Goal: Navigation & Orientation: Find specific page/section

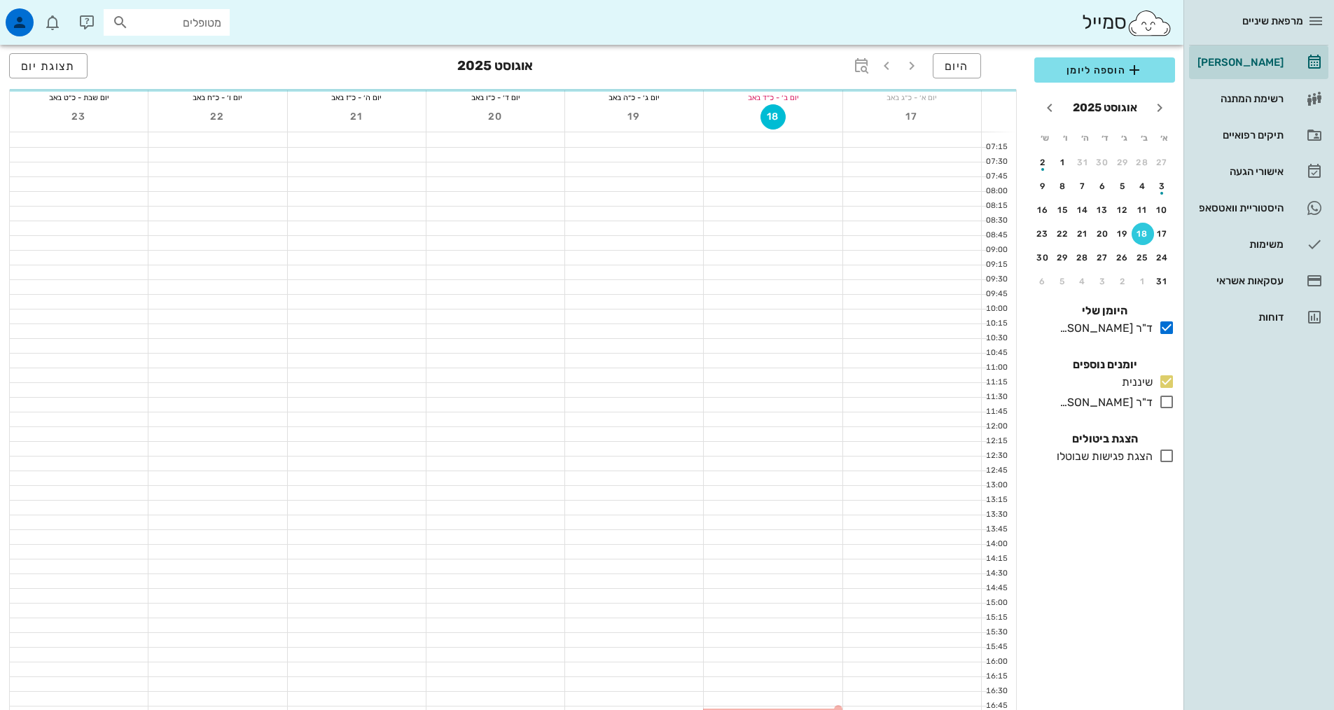
scroll to position [422, 0]
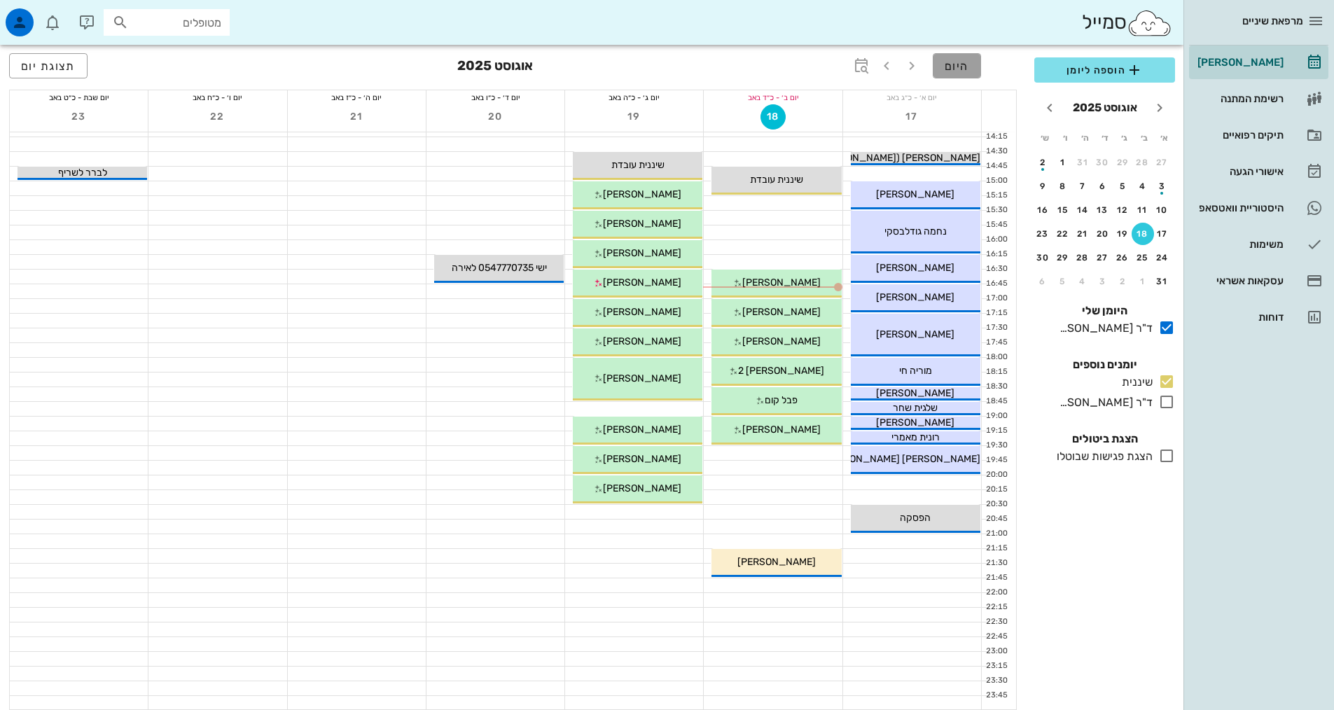
click at [948, 69] on span "היום" at bounding box center [957, 66] width 25 height 13
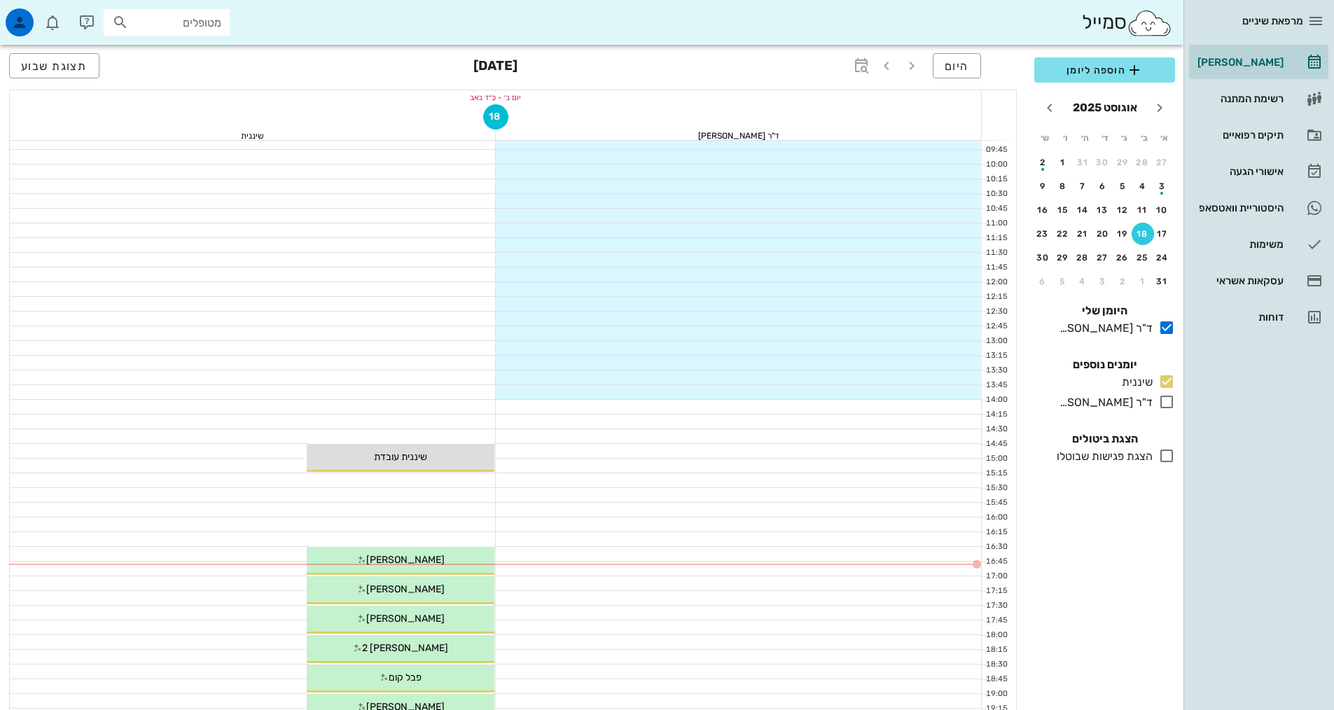
scroll to position [151, 0]
click at [1255, 216] on div "היסטוריית וואטסאפ" at bounding box center [1239, 208] width 89 height 22
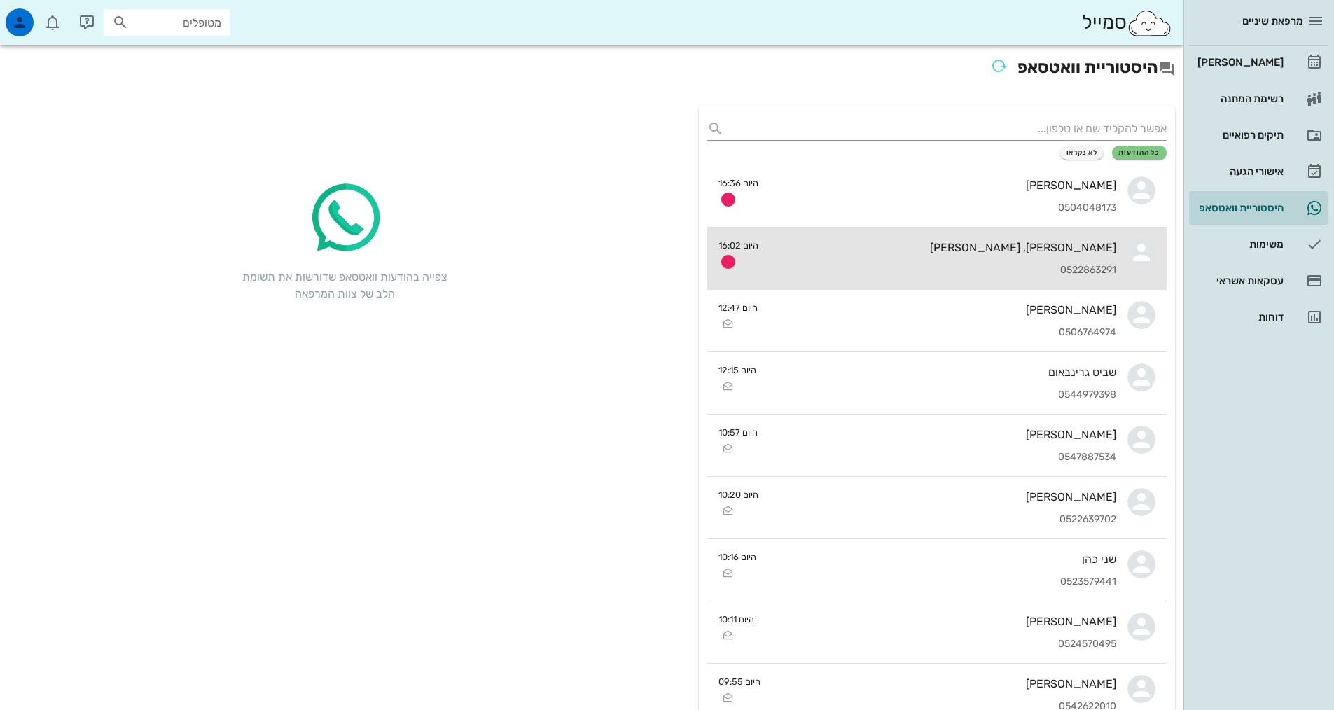
click at [1044, 261] on div "[PERSON_NAME], [PERSON_NAME] 0522863291" at bounding box center [943, 259] width 347 height 62
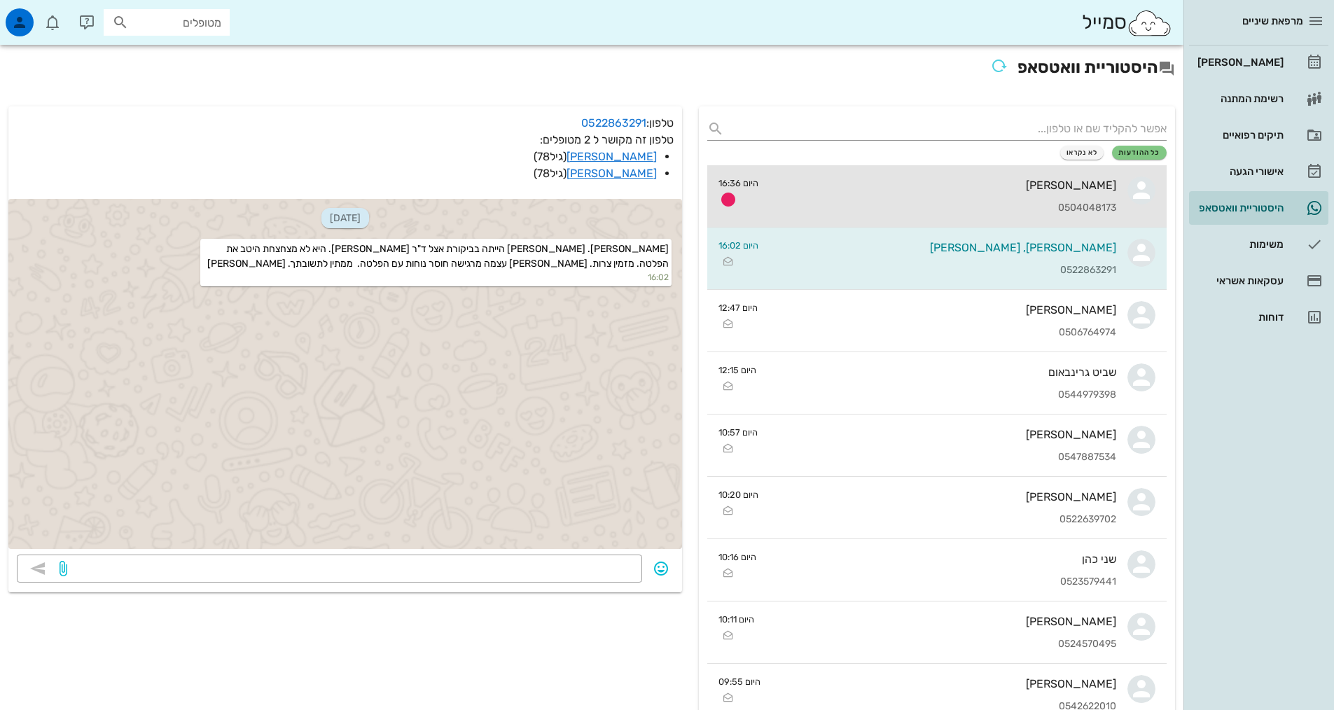
click at [1093, 201] on div "[PERSON_NAME] 0504048173" at bounding box center [943, 196] width 347 height 62
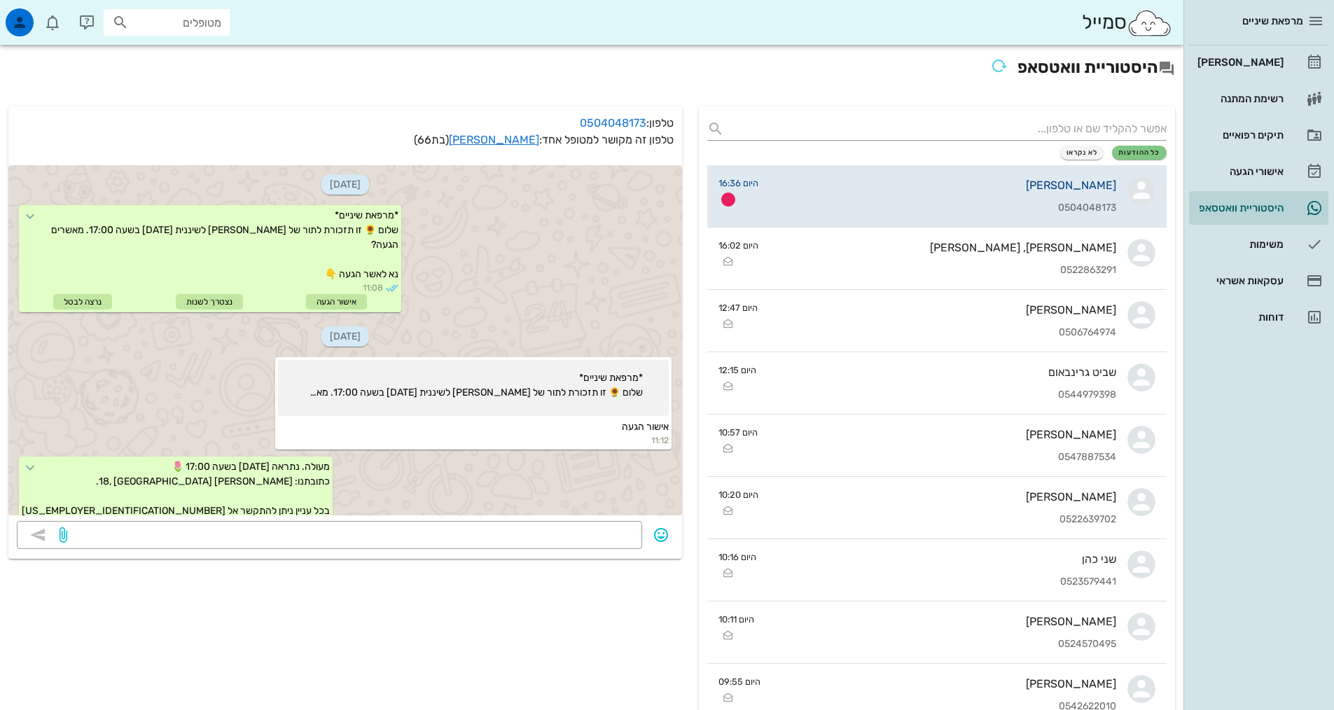
scroll to position [230, 0]
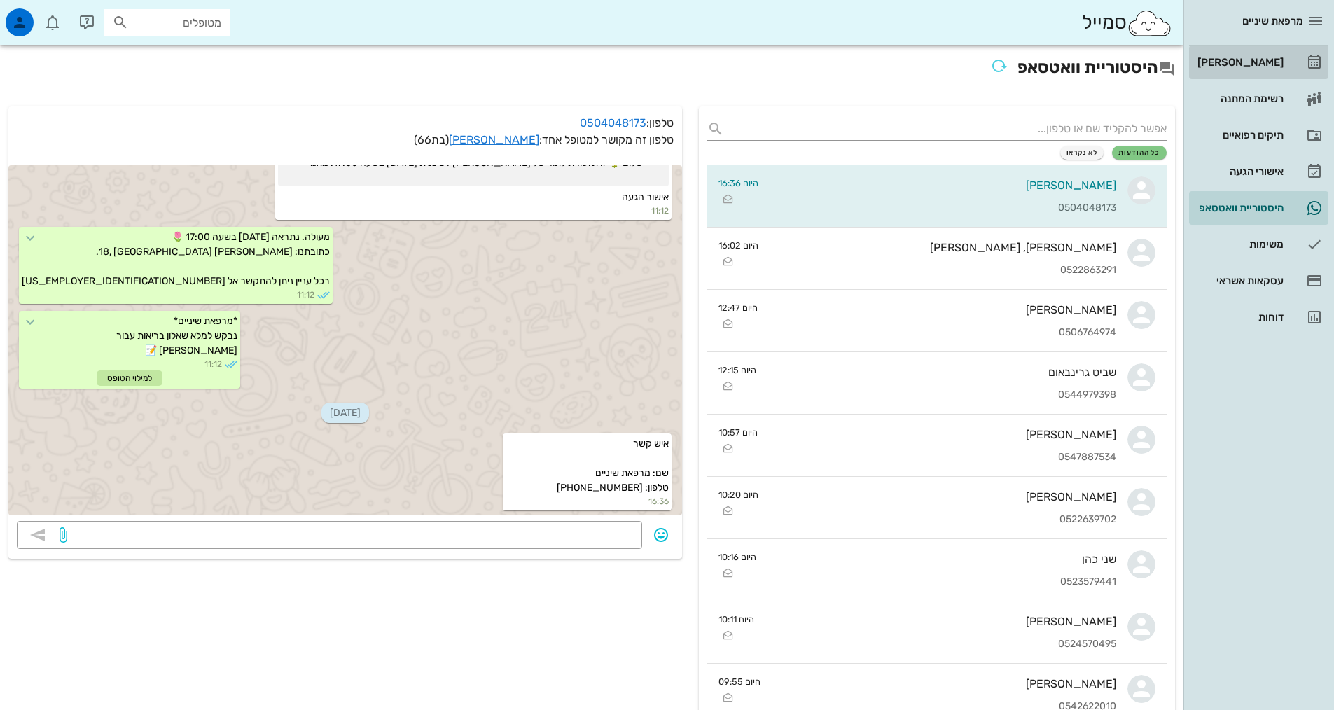
click at [1280, 63] on div "[PERSON_NAME]" at bounding box center [1239, 62] width 89 height 11
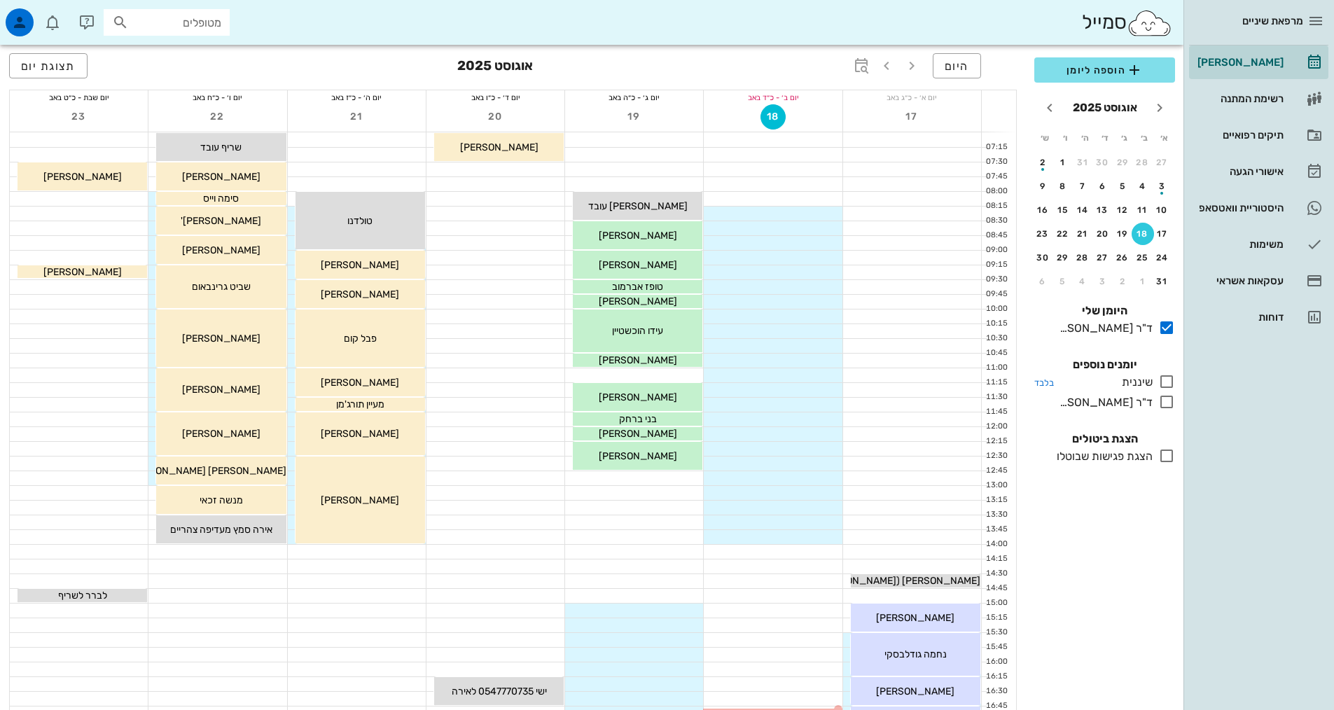
click at [1171, 380] on icon at bounding box center [1167, 381] width 17 height 17
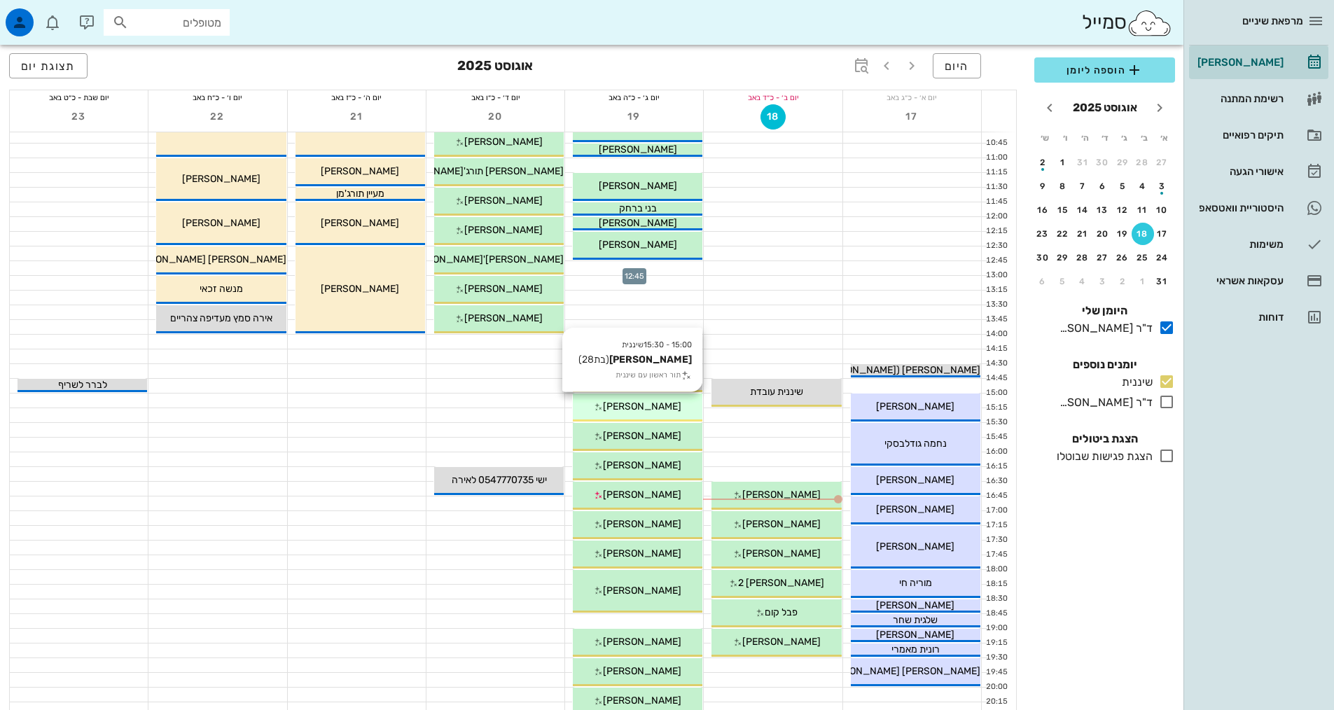
scroll to position [280, 0]
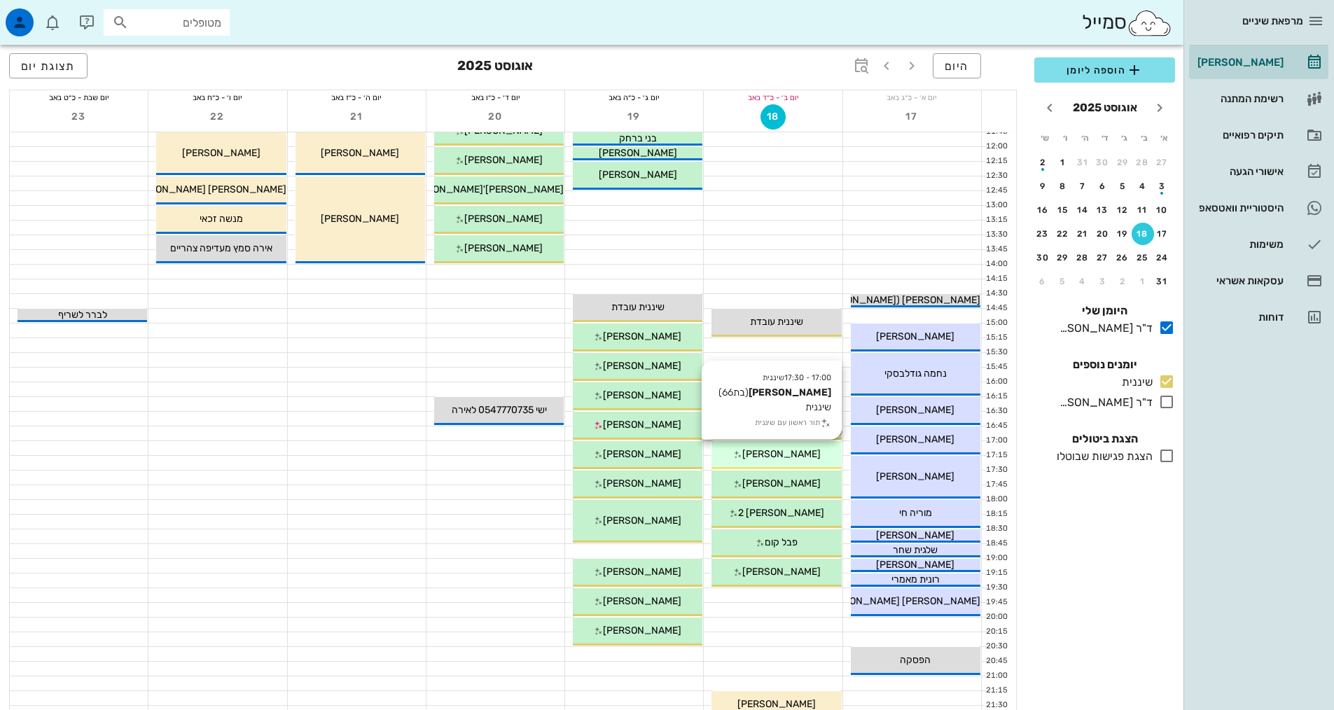
click at [769, 466] on div "17:00 - 17:30 שיננית [PERSON_NAME] (בת 66 ) שיננית תור ראשון עם שיננית [PERSON_…" at bounding box center [777, 455] width 130 height 28
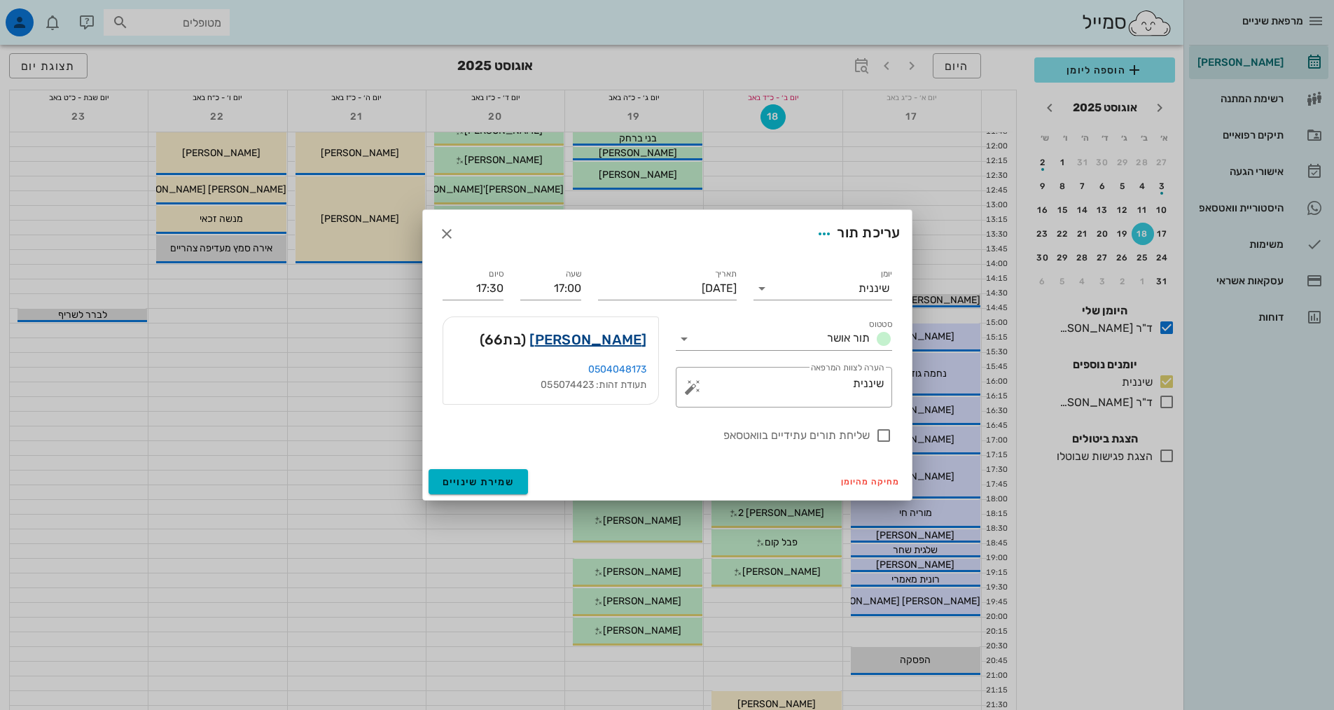
click at [627, 336] on link "[PERSON_NAME]" at bounding box center [588, 340] width 117 height 22
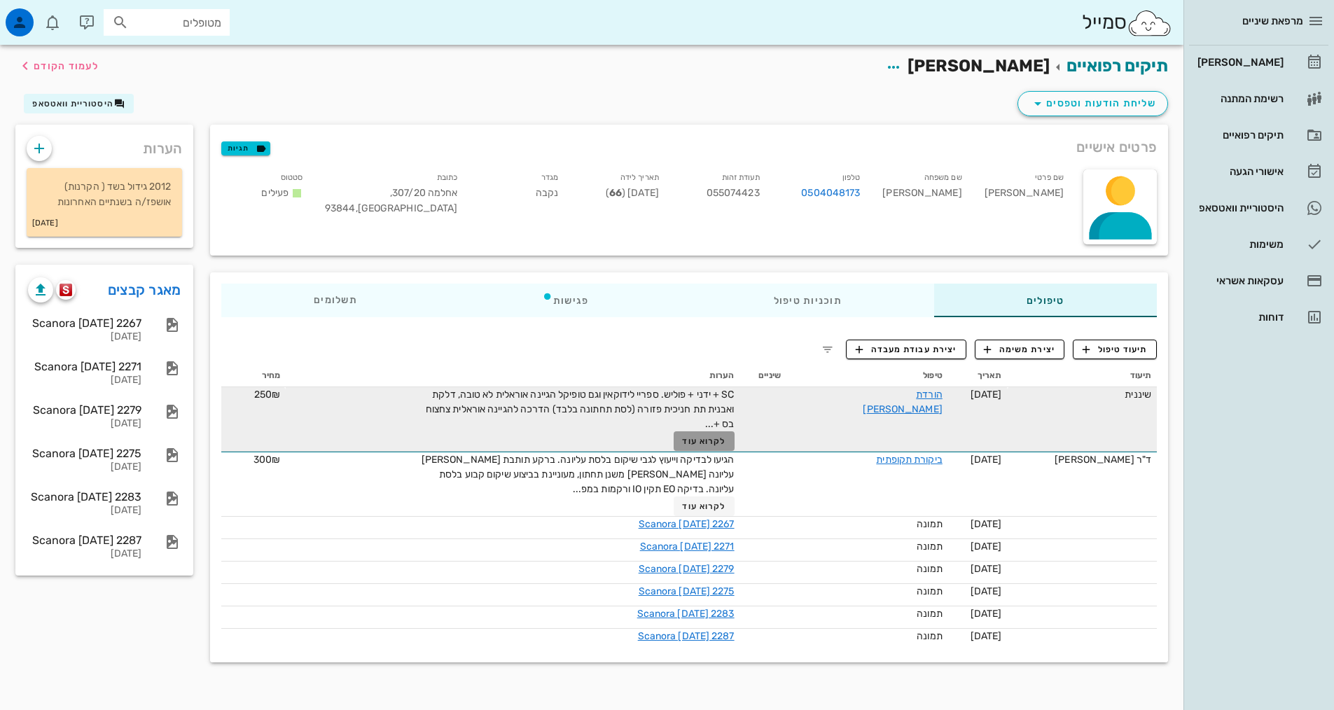
click at [726, 443] on span "לקרוא עוד" at bounding box center [703, 441] width 43 height 10
